Goal: Navigation & Orientation: Find specific page/section

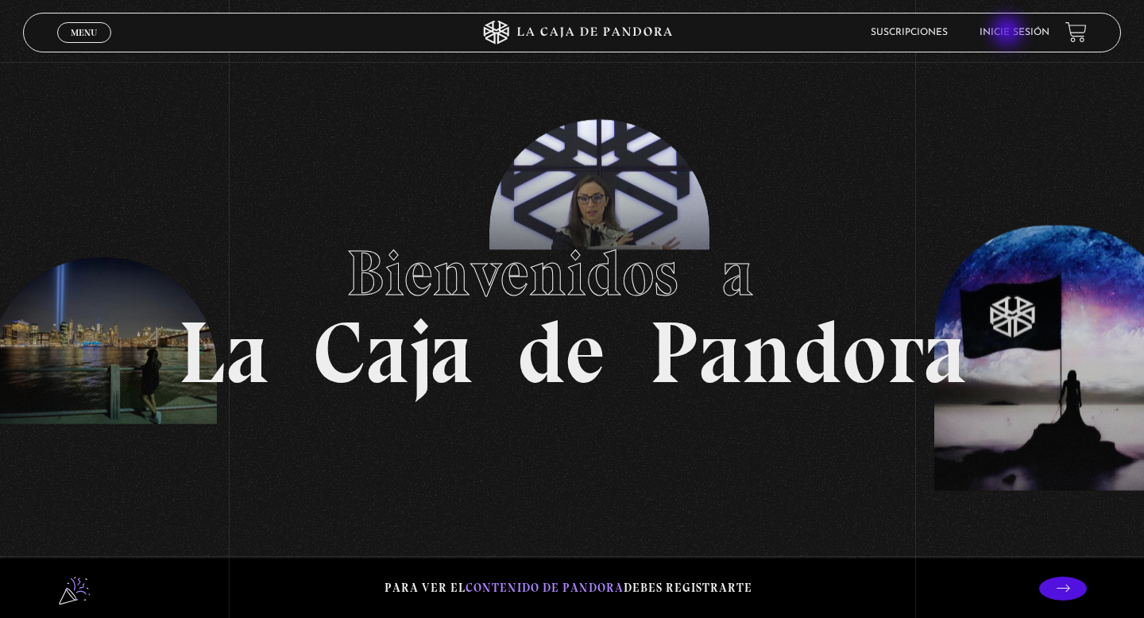
click at [1009, 33] on link "Inicie sesión" at bounding box center [1014, 33] width 70 height 10
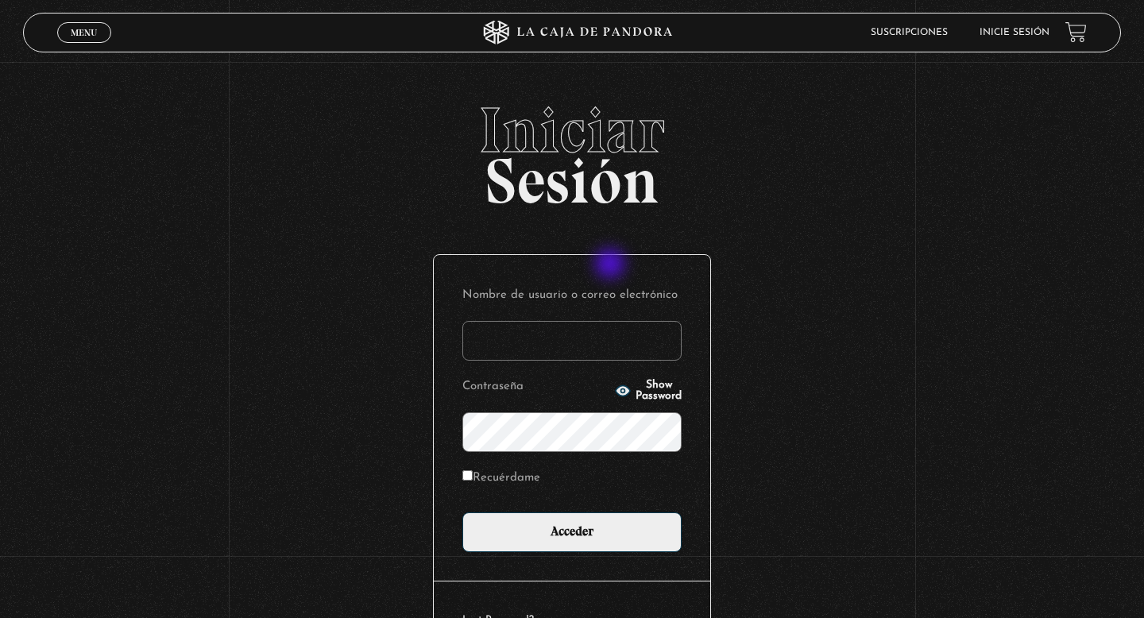
type input "danalv-86@hotmail.com"
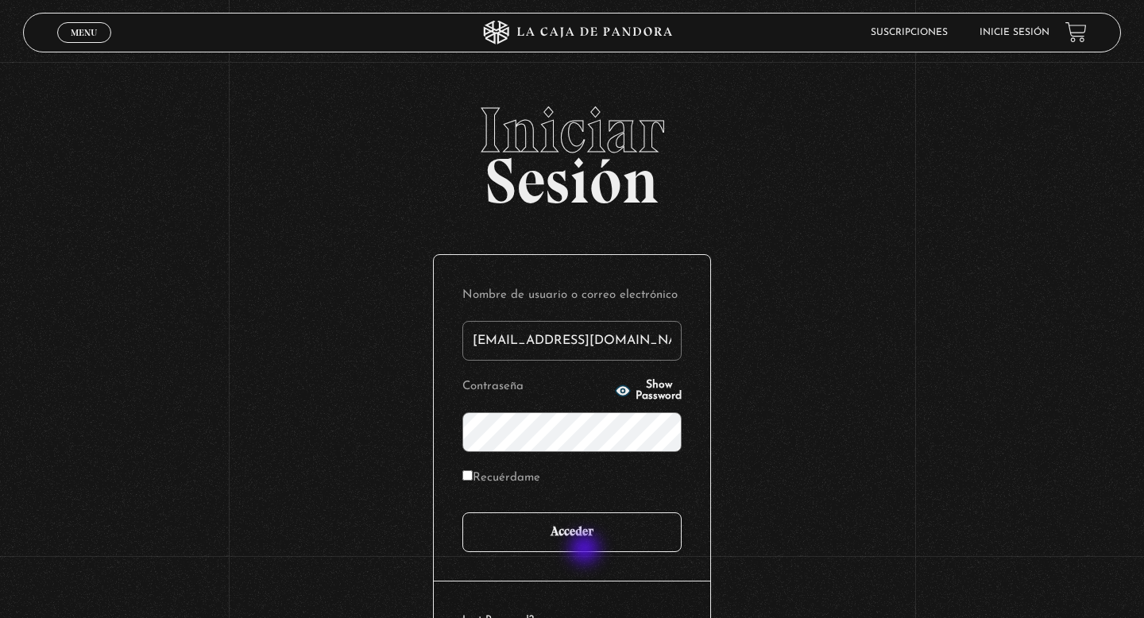
click at [588, 539] on input "Acceder" at bounding box center [571, 532] width 219 height 40
